Goal: Information Seeking & Learning: Learn about a topic

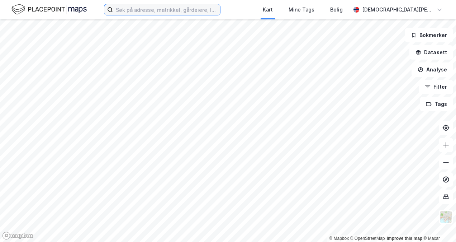
click at [192, 12] on input at bounding box center [166, 9] width 107 height 11
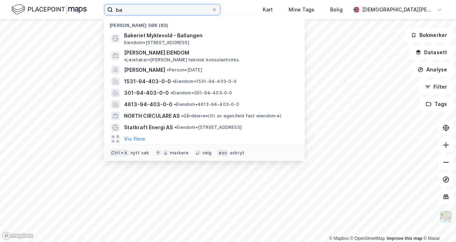
type input "b"
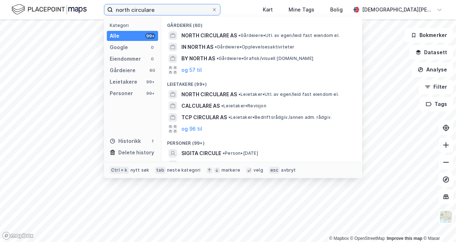
type input "north circulare"
click at [196, 40] on div "NORTH CIRCULARE AS • Gårdeiere • Utl. av egen/[PERSON_NAME] fast eiendom el." at bounding box center [261, 35] width 189 height 11
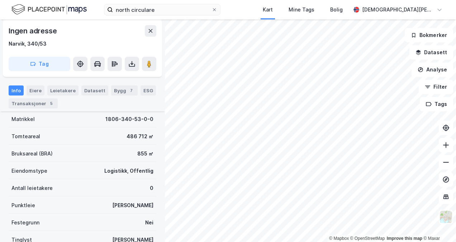
scroll to position [128, 0]
click at [126, 117] on div "1806-340-53-0-0" at bounding box center [129, 118] width 48 height 9
click at [127, 135] on div "486 712 ㎡" at bounding box center [140, 135] width 27 height 9
click at [131, 118] on div "1806-340-53-0-0" at bounding box center [129, 118] width 48 height 9
click at [127, 132] on div "486 712 ㎡" at bounding box center [140, 135] width 27 height 9
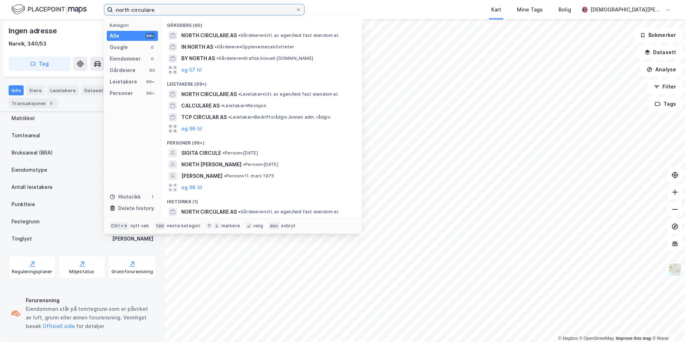
click at [159, 5] on input "north circulare" at bounding box center [204, 9] width 183 height 11
click at [209, 32] on span "NORTH CIRCULARE AS" at bounding box center [209, 35] width 56 height 9
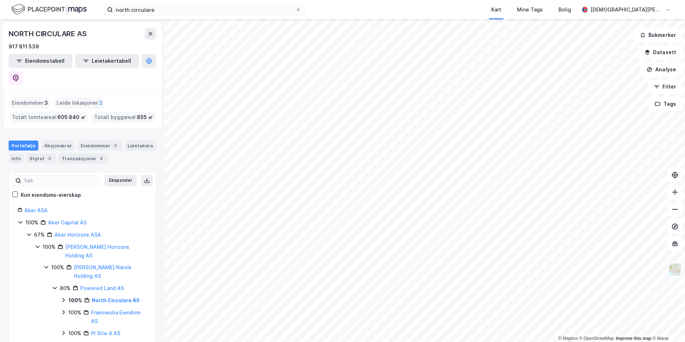
click at [33, 97] on div "Eiendommer : 3" at bounding box center [30, 102] width 42 height 11
click at [39, 61] on button "Eiendomstabell" at bounding box center [41, 61] width 64 height 14
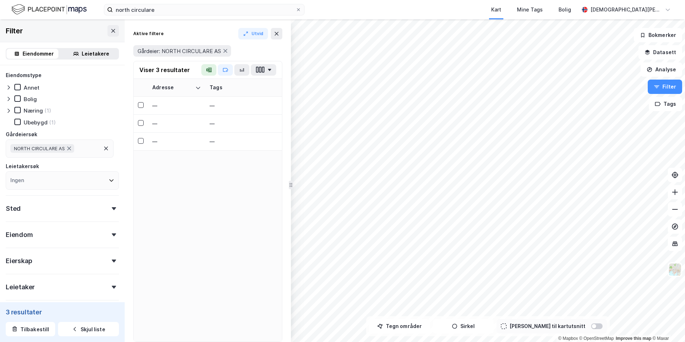
click at [409, 241] on button "Tegn områder" at bounding box center [399, 326] width 61 height 14
click at [456, 134] on div "93,6m" at bounding box center [594, 140] width 13 height 22
click at [456, 169] on div "30,2m" at bounding box center [629, 168] width 22 height 12
click at [456, 162] on div "64,8m" at bounding box center [620, 166] width 23 height 19
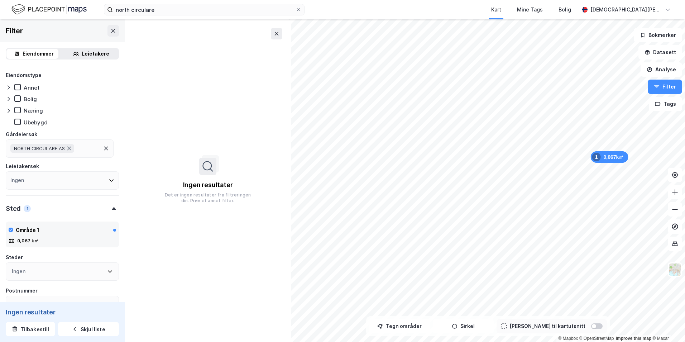
click at [414, 241] on button "Tegn områder" at bounding box center [399, 326] width 61 height 14
click at [414, 241] on button "Tegner i kart" at bounding box center [399, 326] width 61 height 14
click at [456, 158] on div "0,067k㎡ 1" at bounding box center [616, 159] width 38 height 11
click at [456, 158] on div "0,067k㎡ 1" at bounding box center [617, 158] width 38 height 11
